Goal: Feedback & Contribution: Contribute content

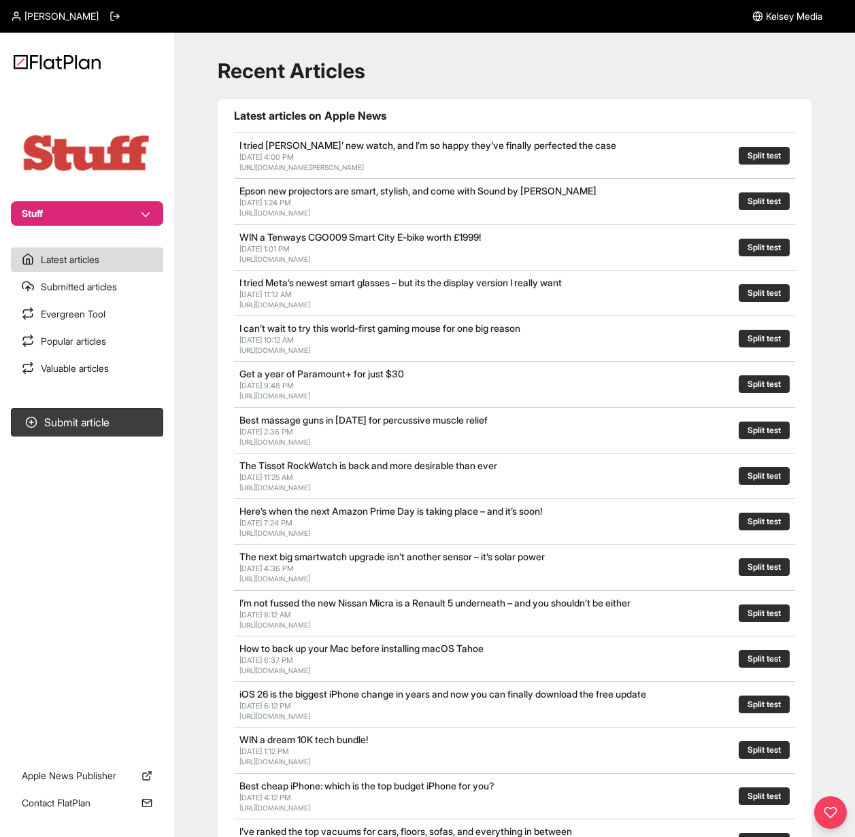
scroll to position [9, 0]
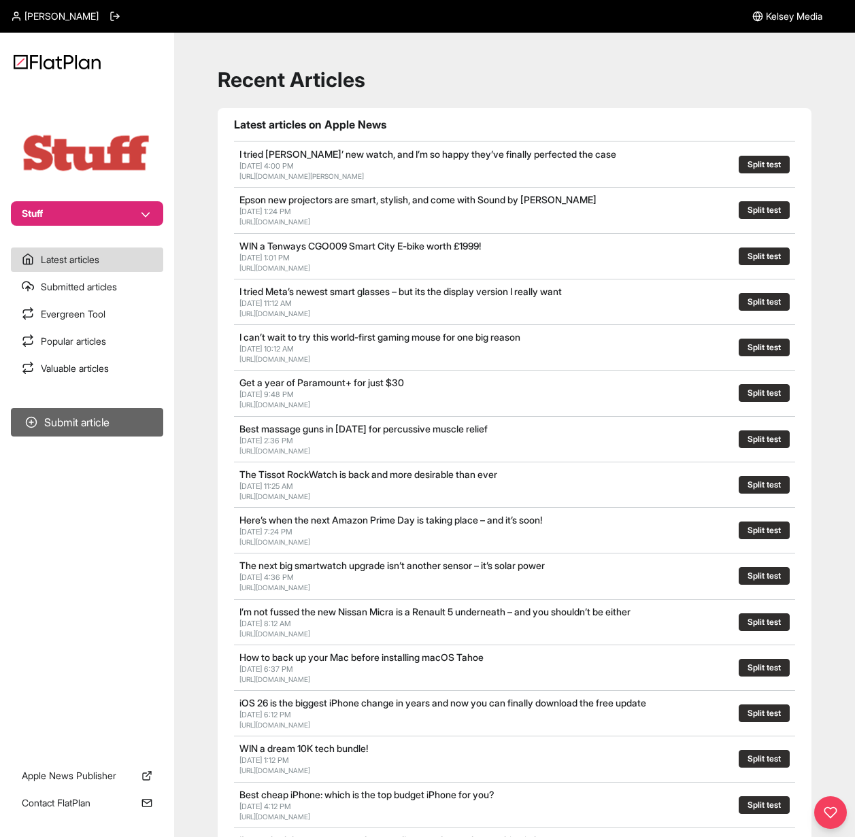
click at [75, 415] on button "Submit article" at bounding box center [87, 422] width 152 height 29
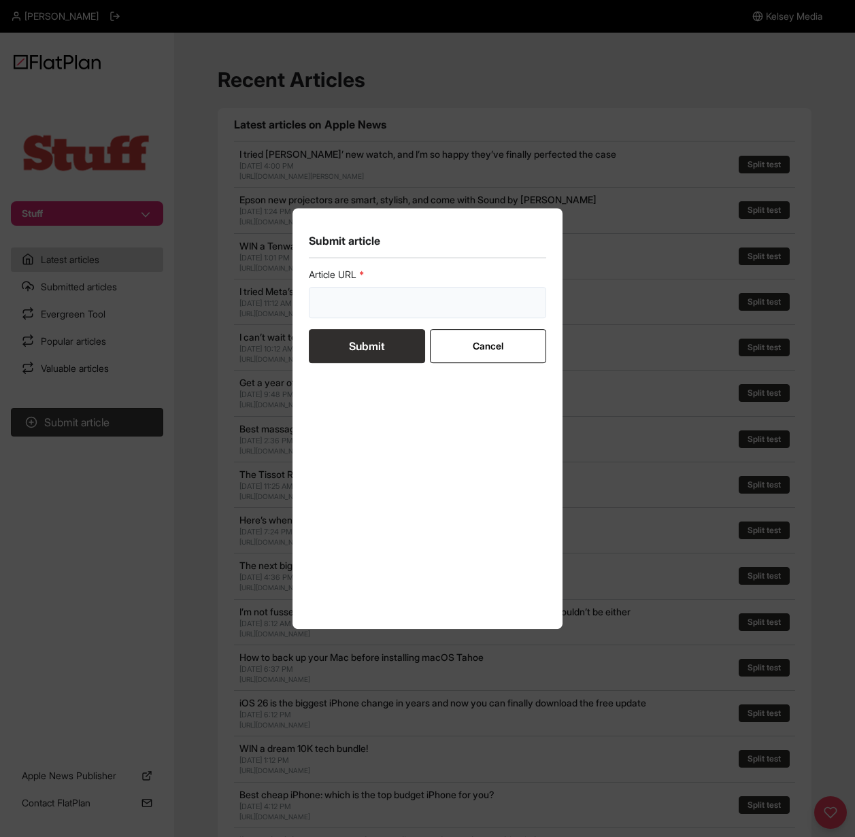
click at [377, 294] on input "url" at bounding box center [428, 302] width 238 height 31
paste input "[URL][DOMAIN_NAME]"
type input "[URL][DOMAIN_NAME]"
drag, startPoint x: 387, startPoint y: 358, endPoint x: 395, endPoint y: 358, distance: 8.2
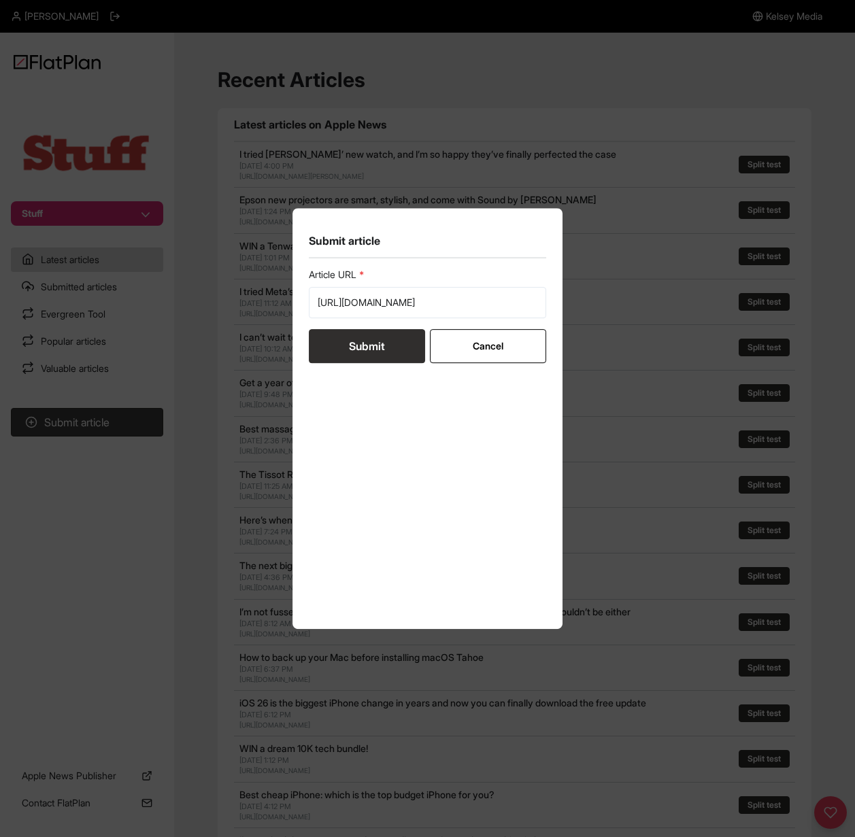
click at [386, 358] on button "Submit" at bounding box center [367, 346] width 116 height 34
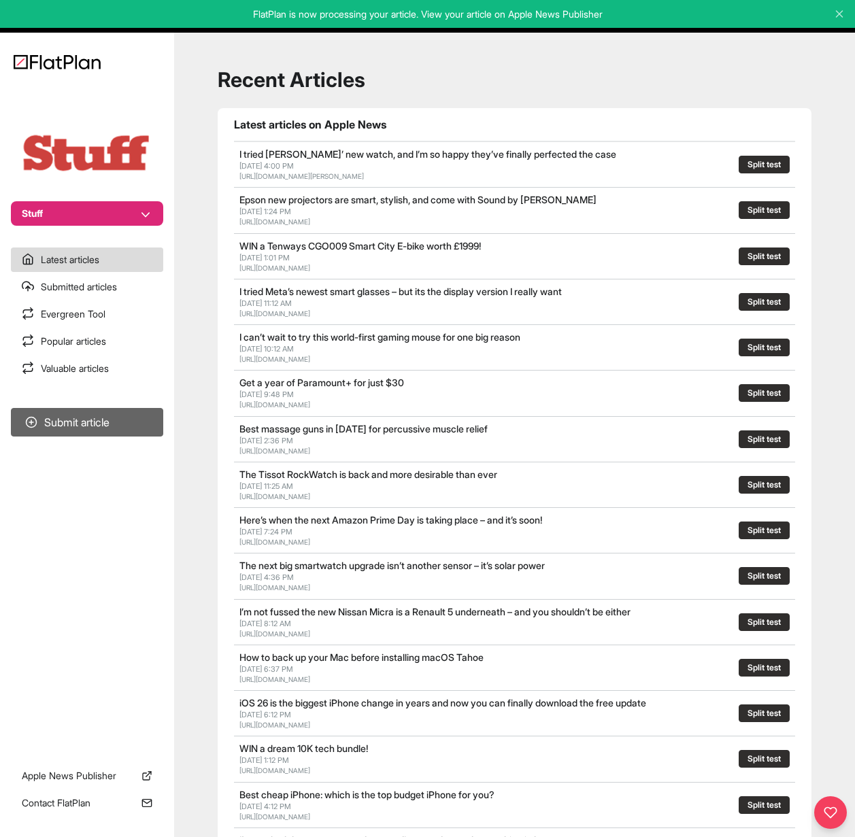
click at [92, 422] on button "Submit article" at bounding box center [87, 422] width 152 height 29
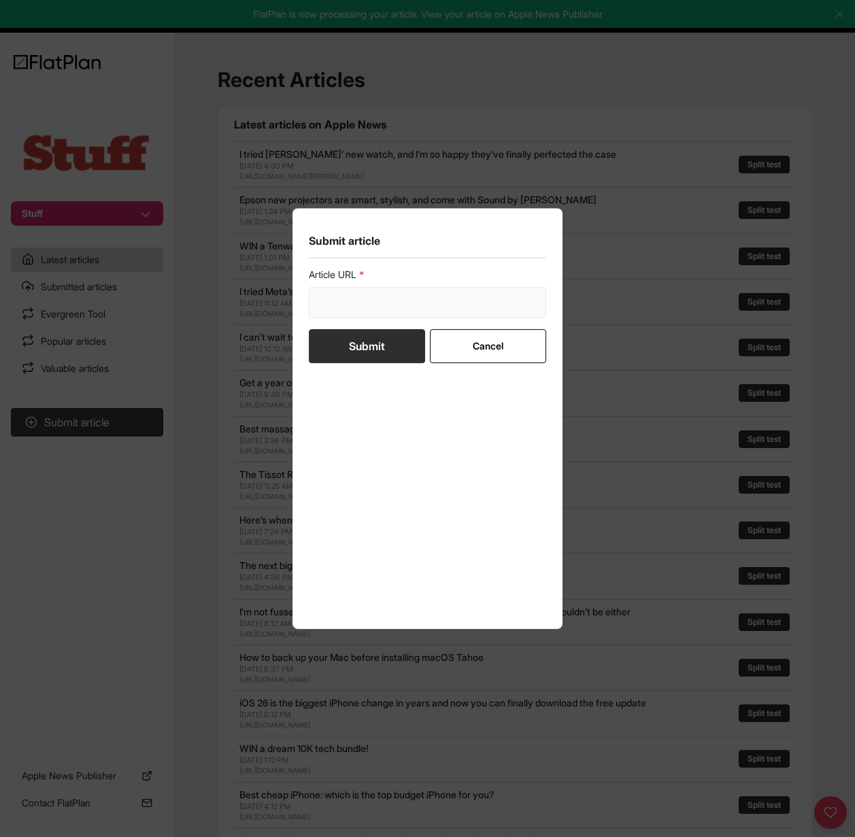
click at [377, 302] on input "url" at bounding box center [428, 302] width 238 height 31
paste input "[URL][DOMAIN_NAME]"
type input "[URL][DOMAIN_NAME]"
click at [370, 346] on button "Submit" at bounding box center [367, 346] width 116 height 34
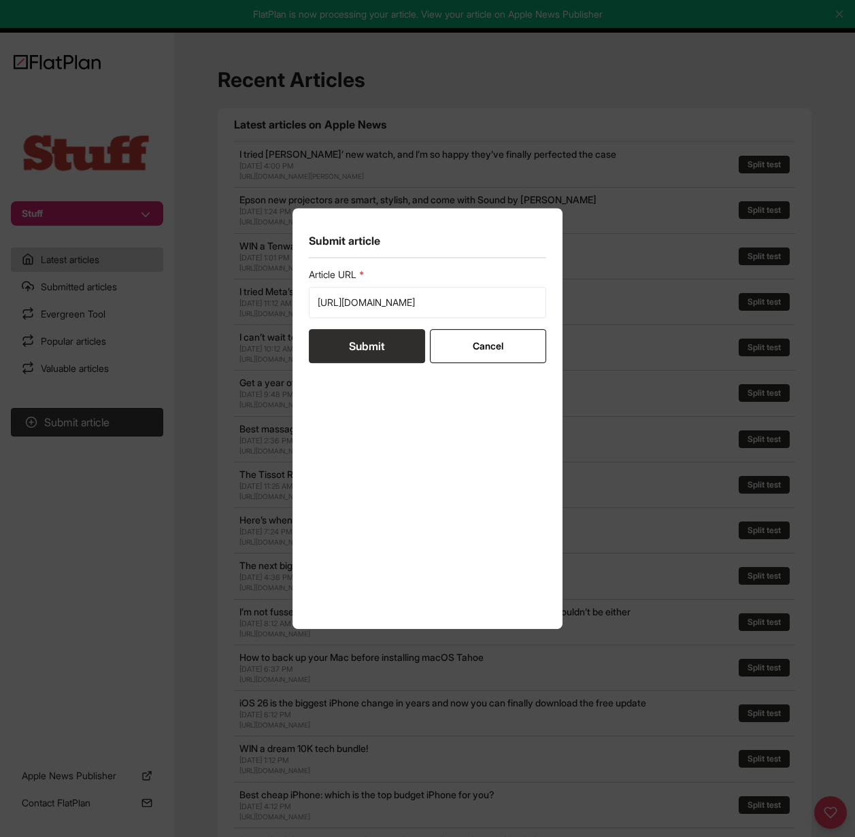
scroll to position [0, 0]
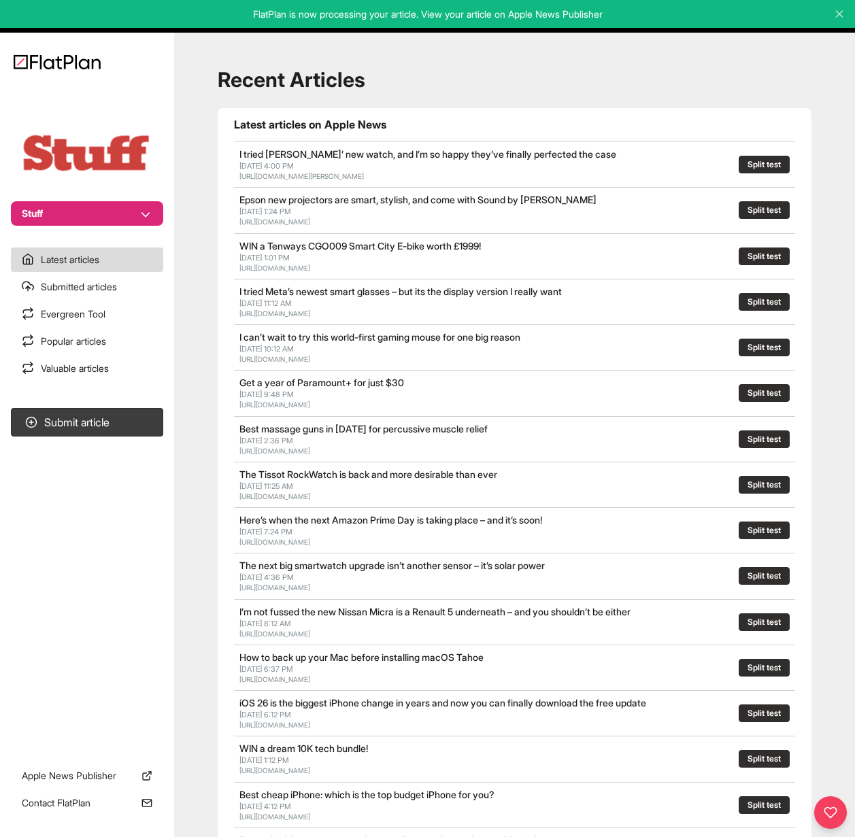
click at [142, 495] on section "Submit article" at bounding box center [87, 572] width 174 height 339
click at [141, 425] on button "Submit article" at bounding box center [87, 422] width 152 height 29
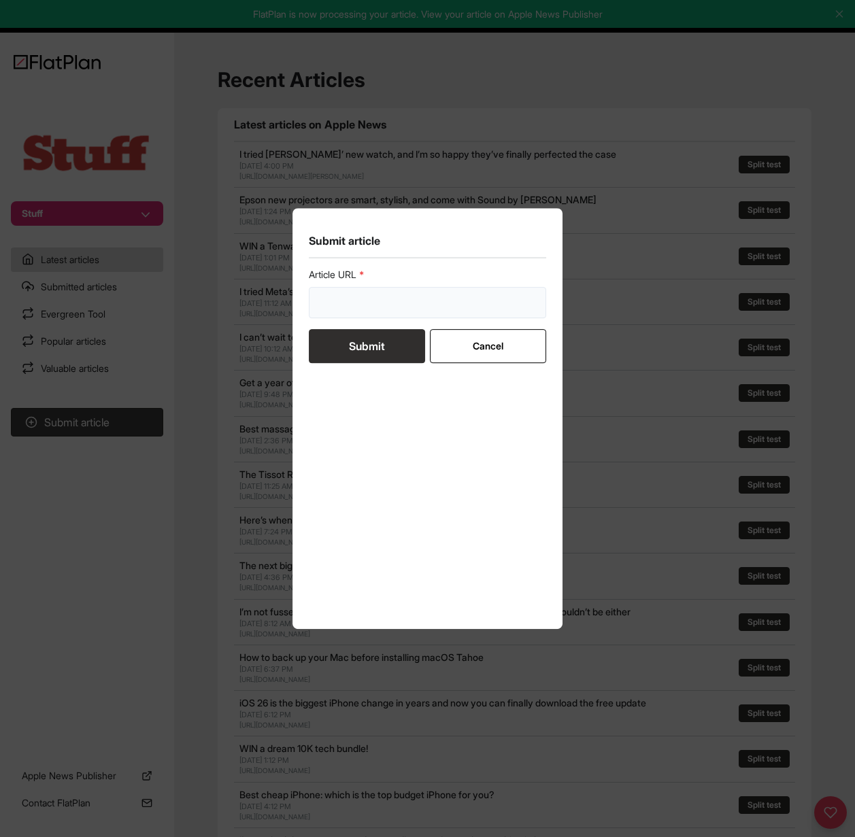
click at [368, 292] on input "url" at bounding box center [428, 302] width 238 height 31
paste input "[URL][DOMAIN_NAME]"
type input "[URL][DOMAIN_NAME]"
click at [359, 346] on button "Submit" at bounding box center [367, 346] width 116 height 34
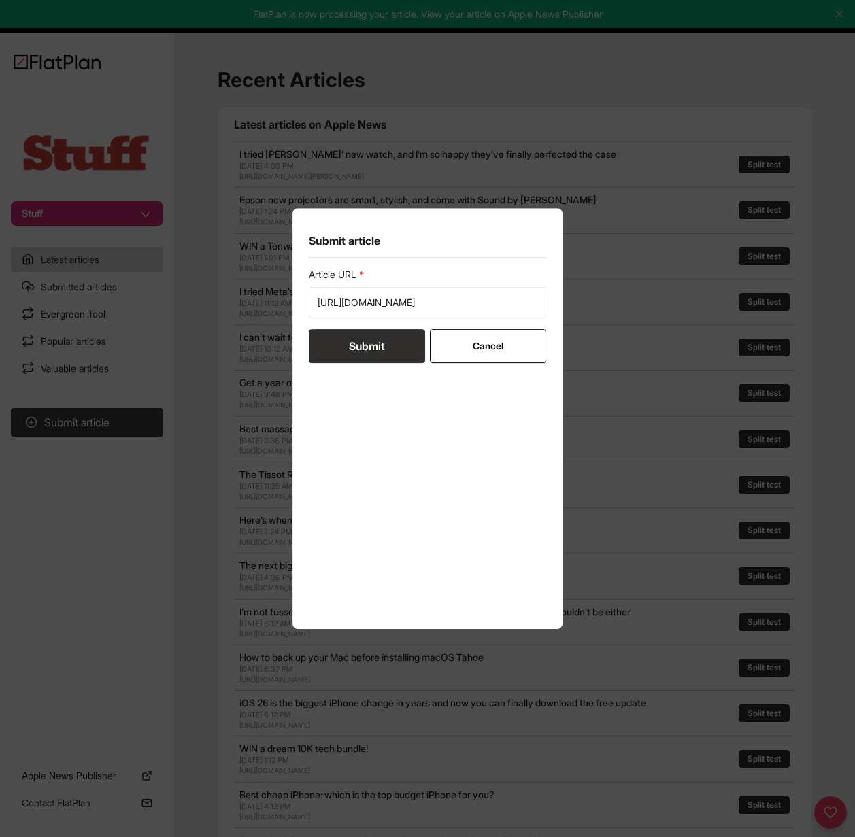
scroll to position [0, 0]
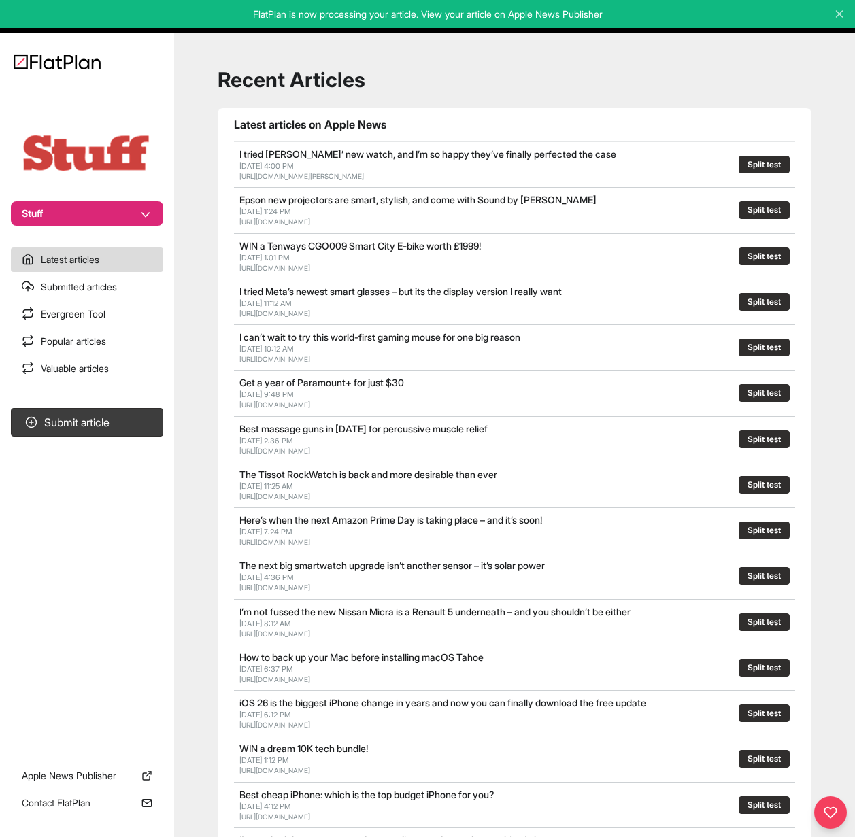
drag, startPoint x: 595, startPoint y: 48, endPoint x: 573, endPoint y: 43, distance: 23.1
click at [595, 49] on div "Recent Articles Latest articles on Apple News I tried [PERSON_NAME]’ new watch,…" at bounding box center [514, 578] width 648 height 1077
